Goal: Transaction & Acquisition: Download file/media

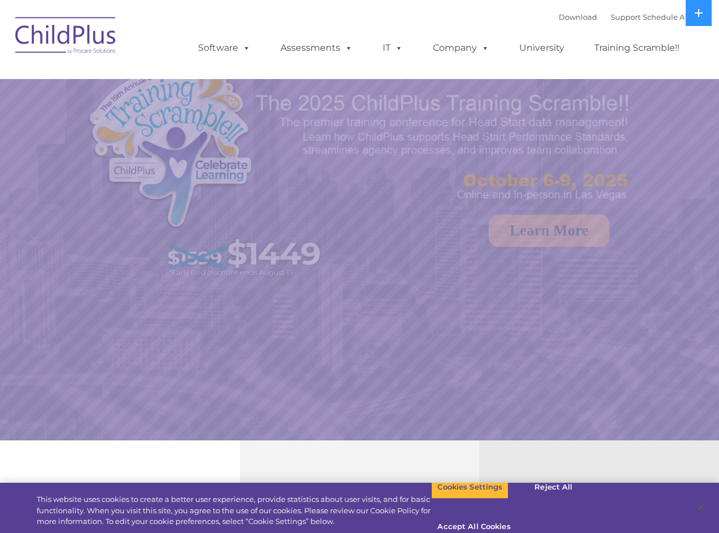
select select "MEDIUM"
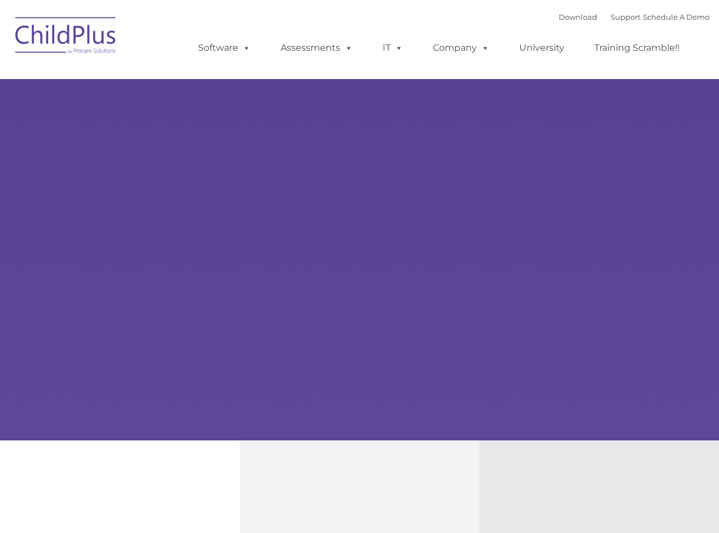
type input ""
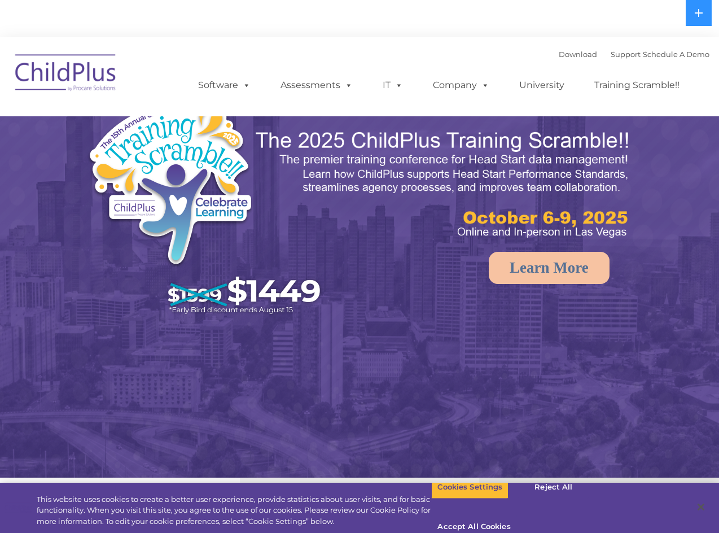
select select "MEDIUM"
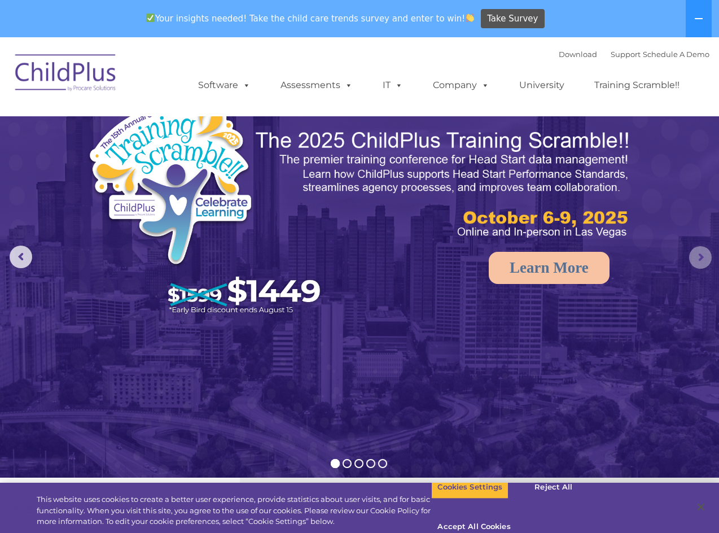
click at [701, 260] on rs-arrow at bounding box center [700, 257] width 23 height 23
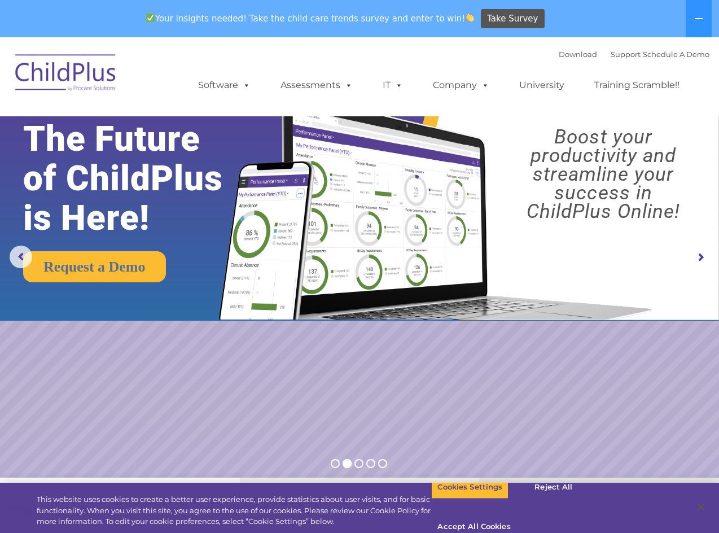
click at [68, 75] on img at bounding box center [66, 74] width 113 height 56
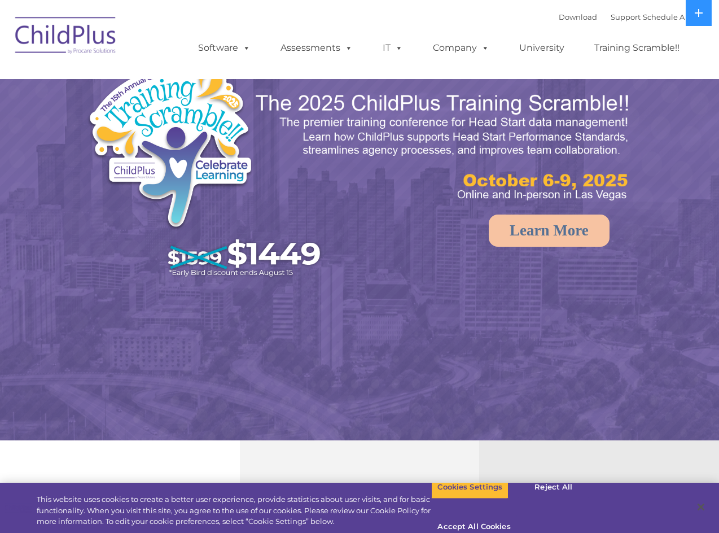
select select "MEDIUM"
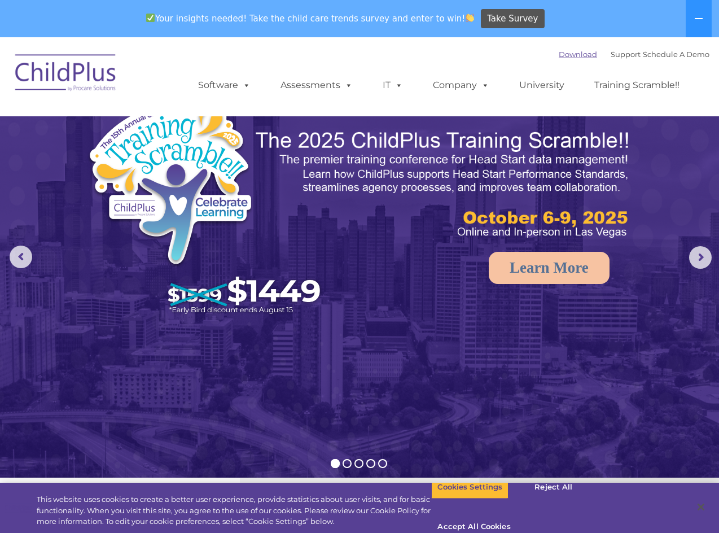
click at [559, 56] on link "Download" at bounding box center [578, 54] width 38 height 9
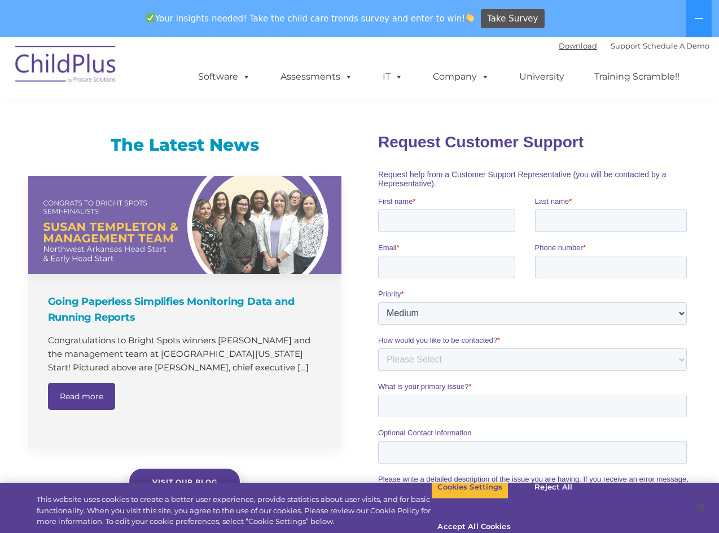
scroll to position [716, 0]
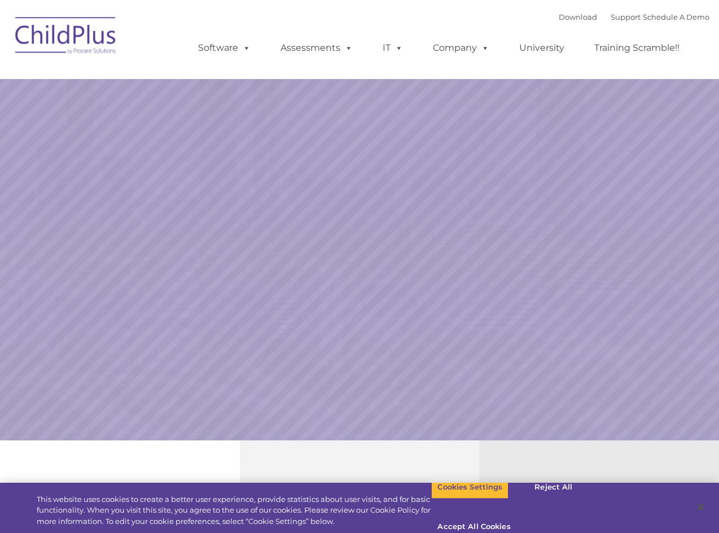
select select "MEDIUM"
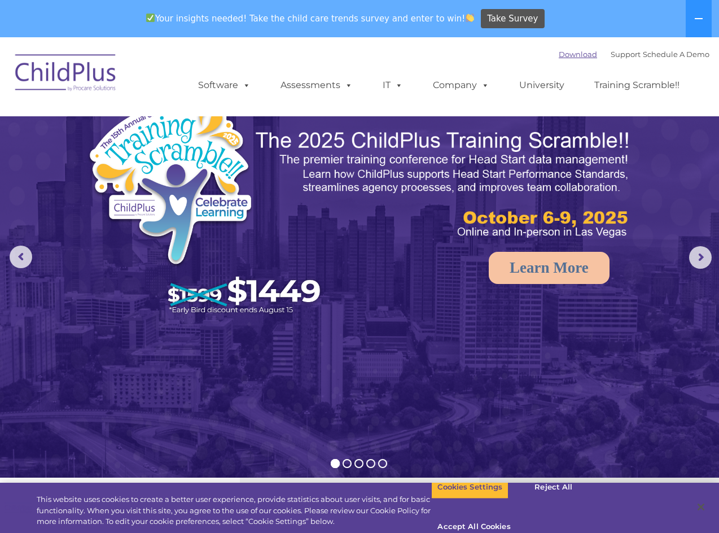
click at [563, 53] on link "Download" at bounding box center [578, 54] width 38 height 9
